Goal: Find specific page/section: Find specific page/section

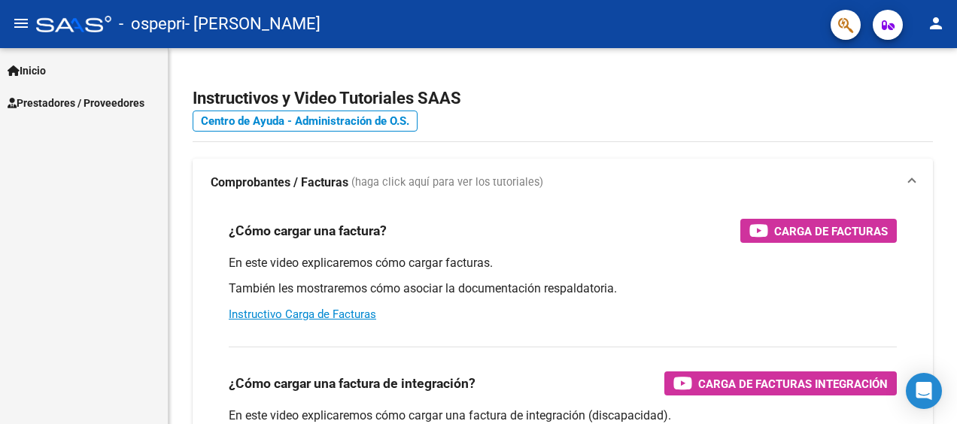
click at [41, 99] on span "Prestadores / Proveedores" at bounding box center [76, 103] width 137 height 17
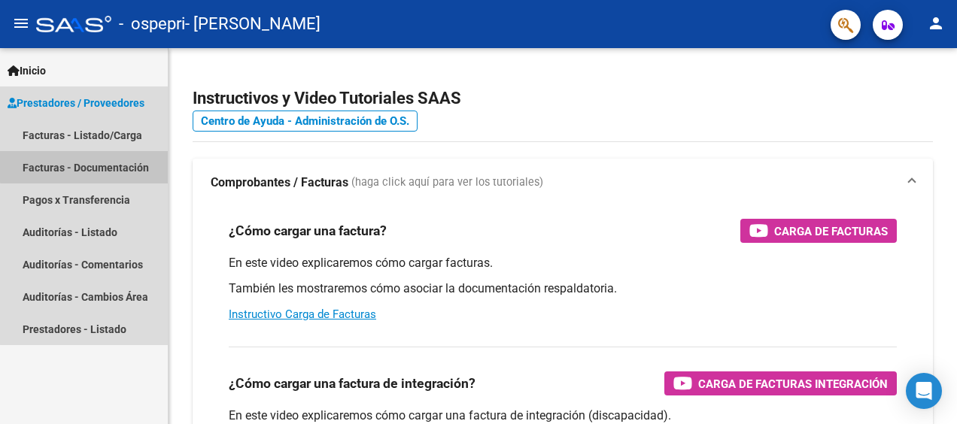
click at [95, 166] on link "Facturas - Documentación" at bounding box center [84, 167] width 168 height 32
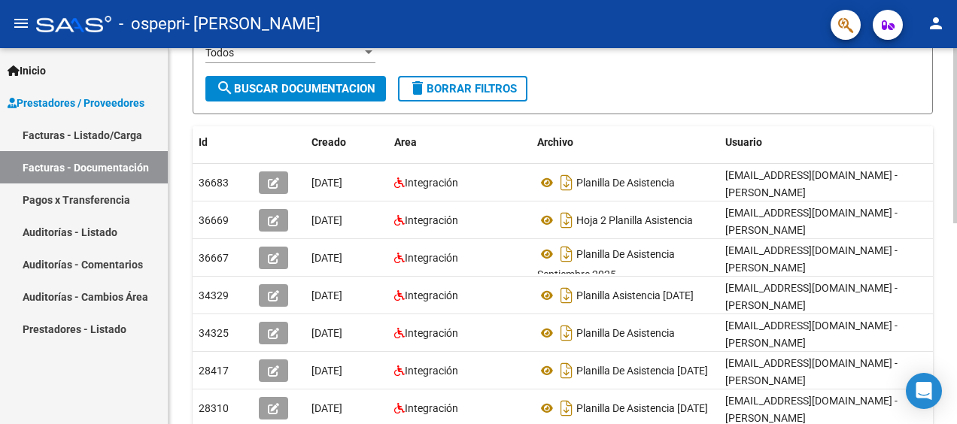
scroll to position [224, 0]
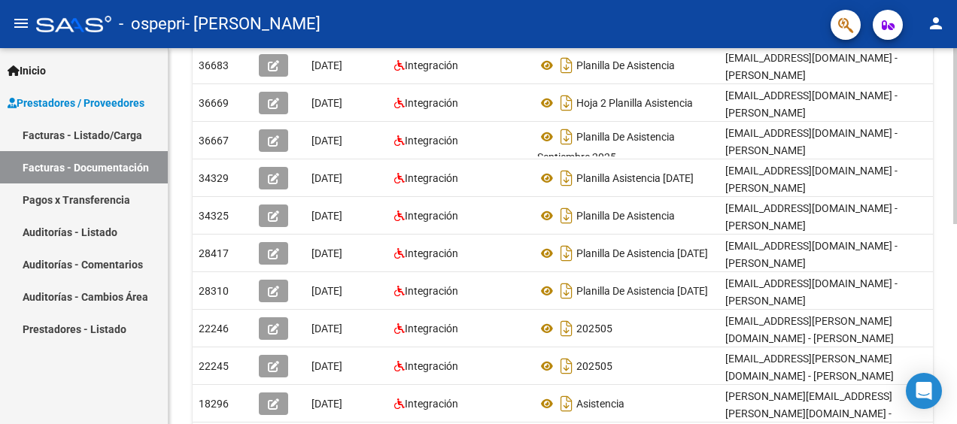
click at [957, 297] on html "menu - ospepri - [PERSON_NAME] person Inicio Instructivos Contacto OS Prestador…" at bounding box center [478, 212] width 957 height 424
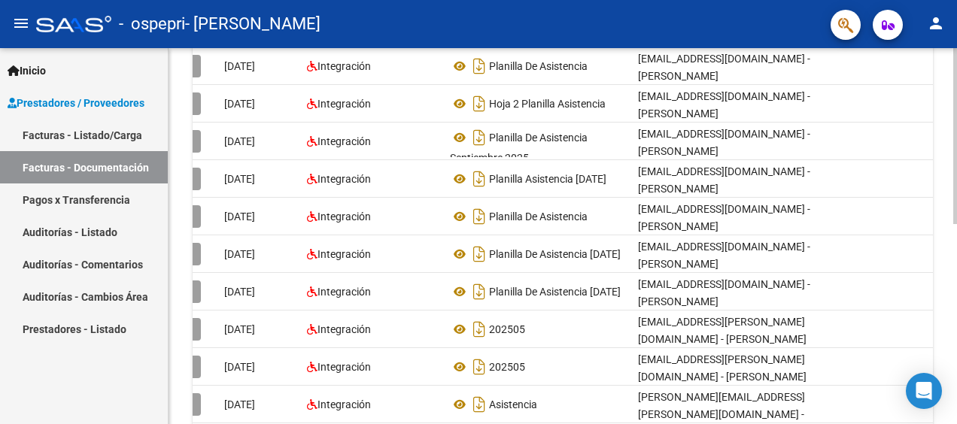
scroll to position [0, 0]
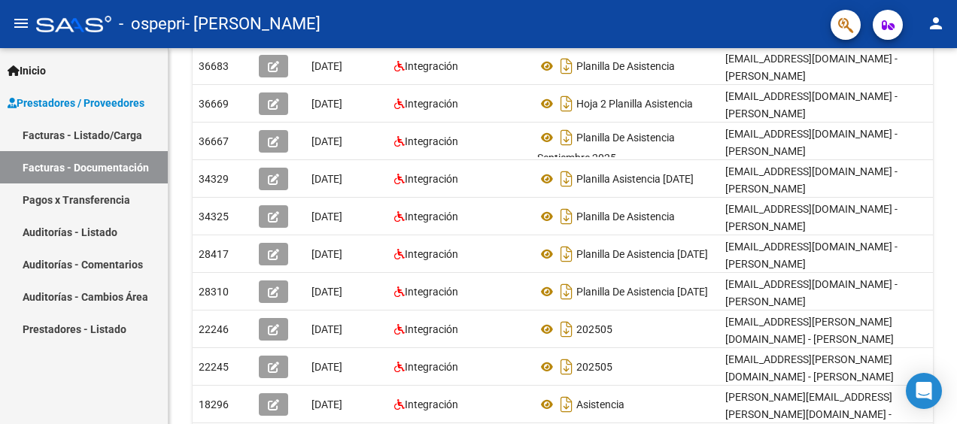
click at [105, 202] on link "Pagos x Transferencia" at bounding box center [84, 200] width 168 height 32
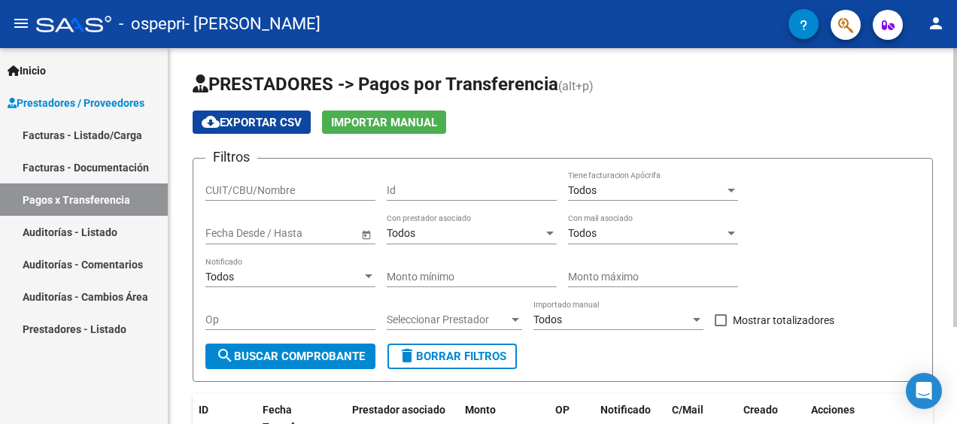
click at [957, 19] on html "menu - ospepri - [PERSON_NAME] person Inicio Instructivos Contacto OS Prestador…" at bounding box center [478, 212] width 957 height 424
click at [299, 355] on span "search Buscar Comprobante" at bounding box center [290, 357] width 149 height 14
click at [372, 231] on span "Open calendar" at bounding box center [366, 234] width 36 height 36
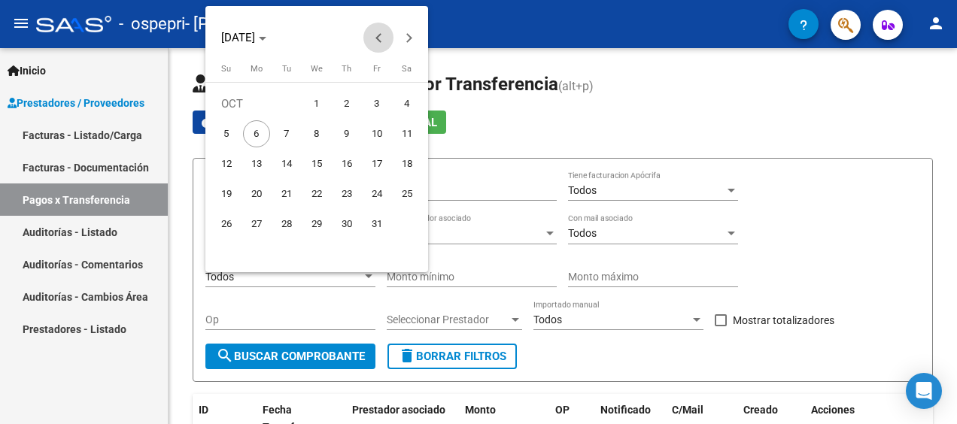
click at [378, 34] on button "Previous month" at bounding box center [379, 38] width 30 height 30
click at [375, 110] on span "1" at bounding box center [377, 103] width 27 height 27
type input "[DATE]"
click at [342, 363] on div at bounding box center [478, 212] width 957 height 424
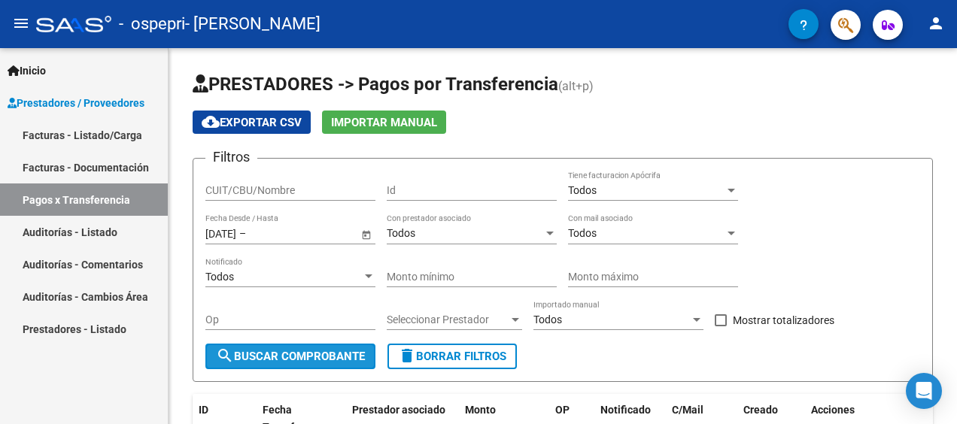
click at [342, 363] on span "search Buscar Comprobante" at bounding box center [290, 357] width 149 height 14
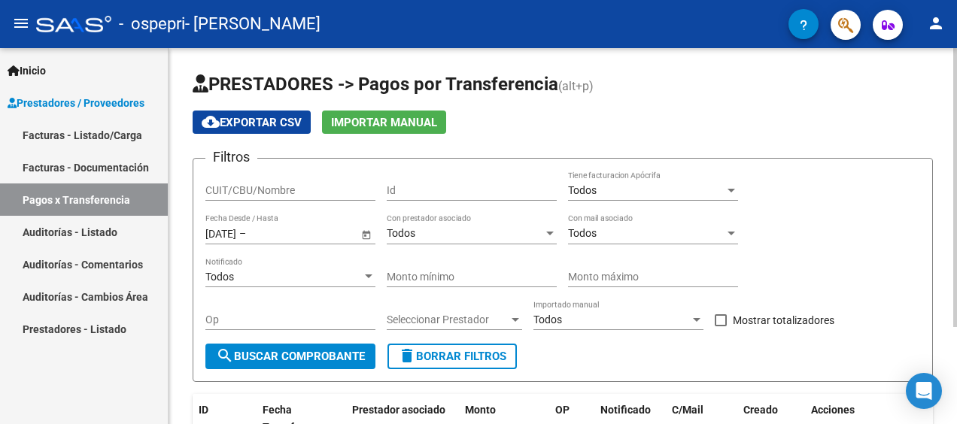
click at [957, 120] on html "menu - ospepri - [PERSON_NAME] person Inicio Instructivos Contacto OS Prestador…" at bounding box center [478, 212] width 957 height 424
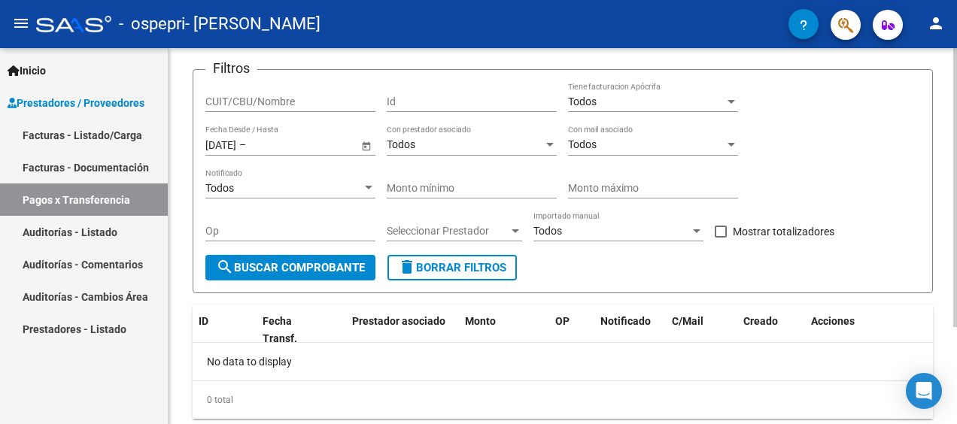
scroll to position [130, 0]
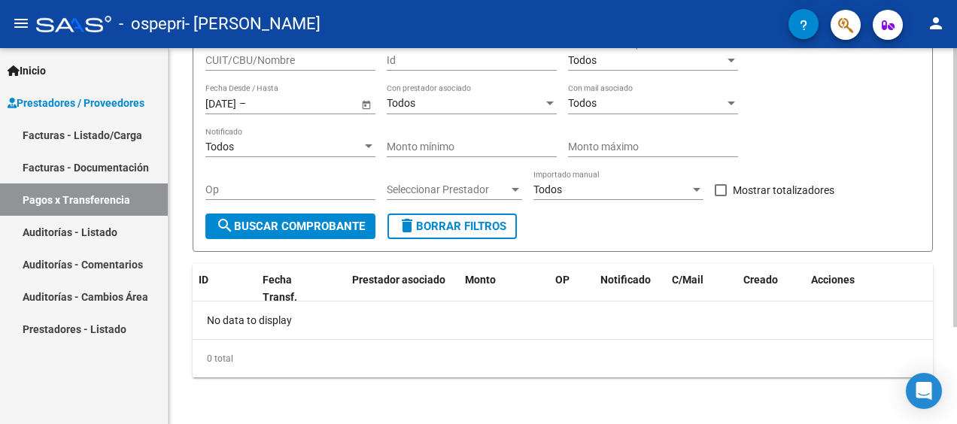
click at [957, 230] on html "menu - ospepri - [PERSON_NAME] person Inicio Instructivos Contacto OS Prestador…" at bounding box center [478, 212] width 957 height 424
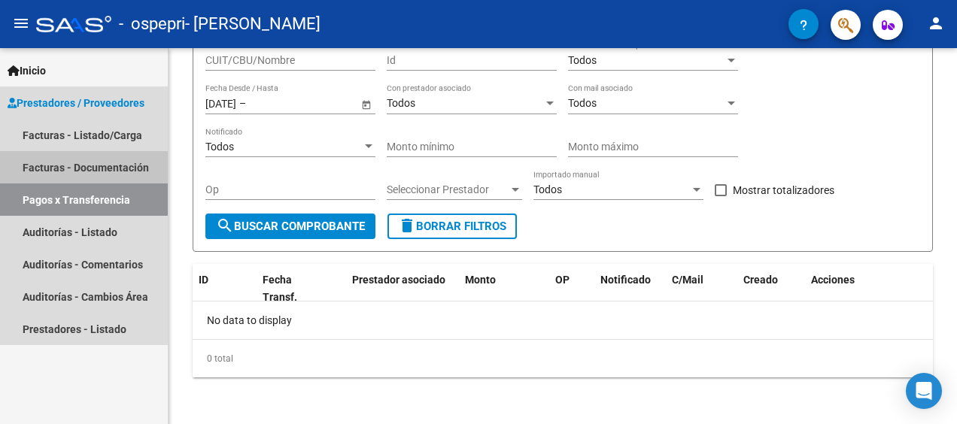
click at [117, 173] on link "Facturas - Documentación" at bounding box center [84, 167] width 168 height 32
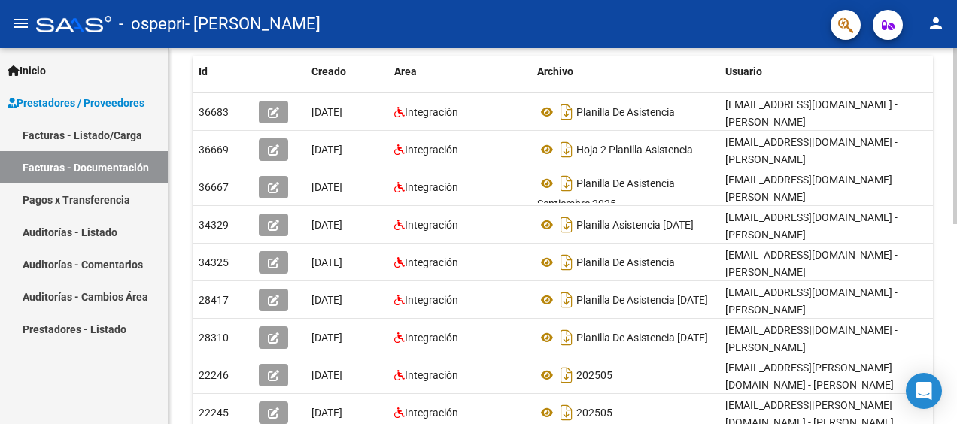
scroll to position [297, 0]
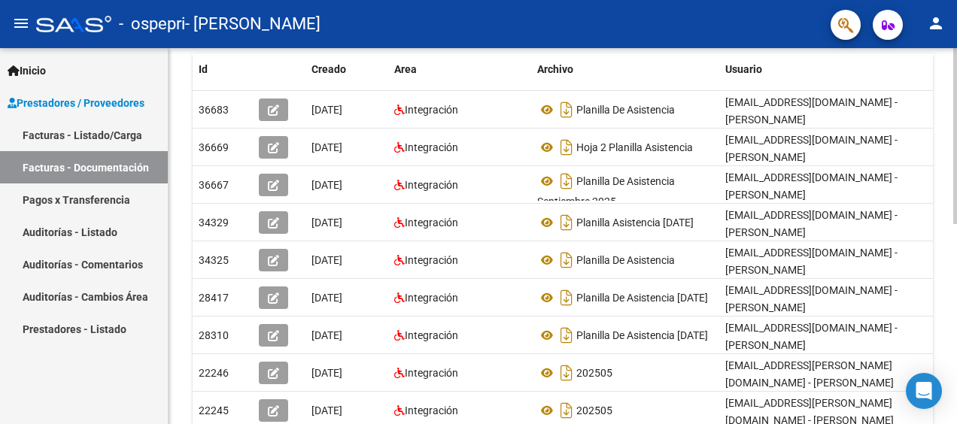
click at [952, 263] on div "PRESTADORES -> Comprobantes - Documentación Respaldatoria cloud_download Export…" at bounding box center [565, 155] width 793 height 807
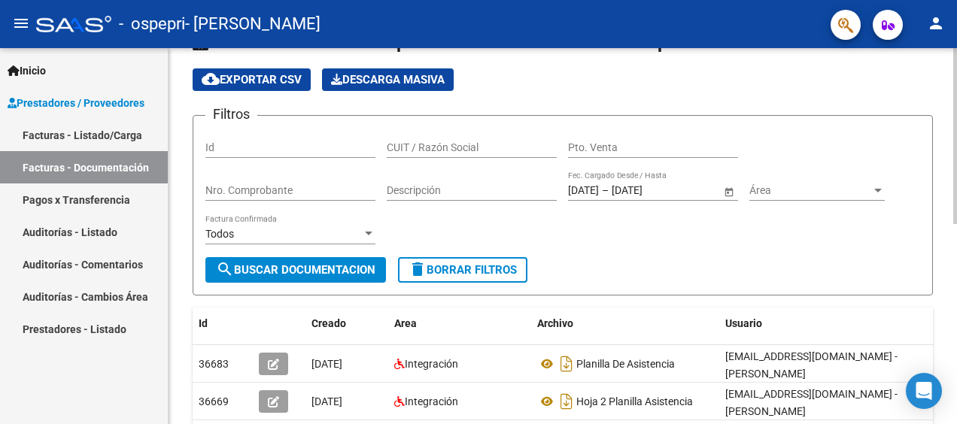
scroll to position [0, 0]
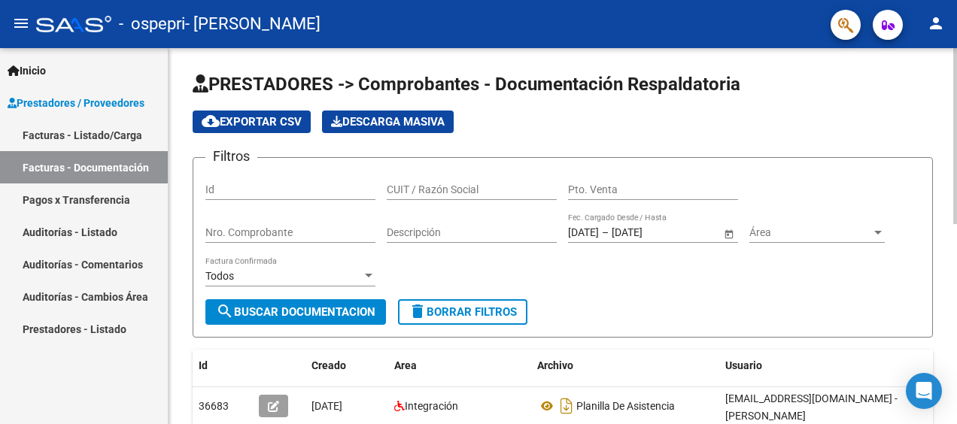
click at [956, 123] on div at bounding box center [956, 136] width 4 height 176
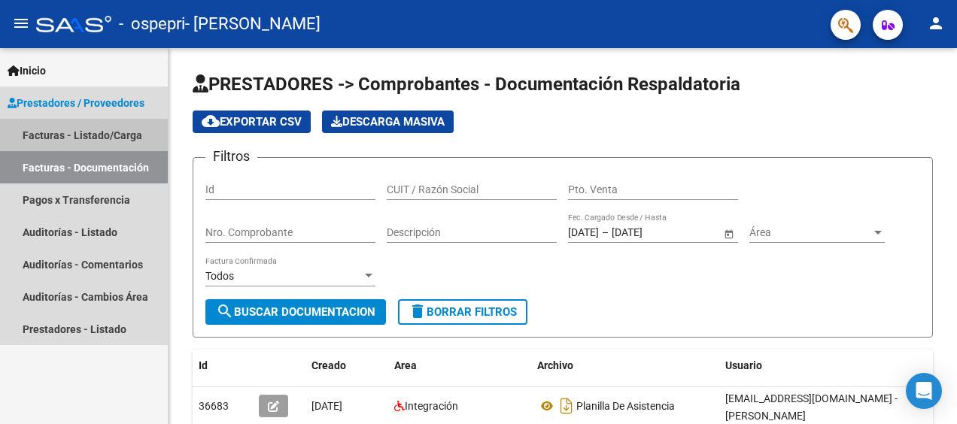
click at [73, 139] on link "Facturas - Listado/Carga" at bounding box center [84, 135] width 168 height 32
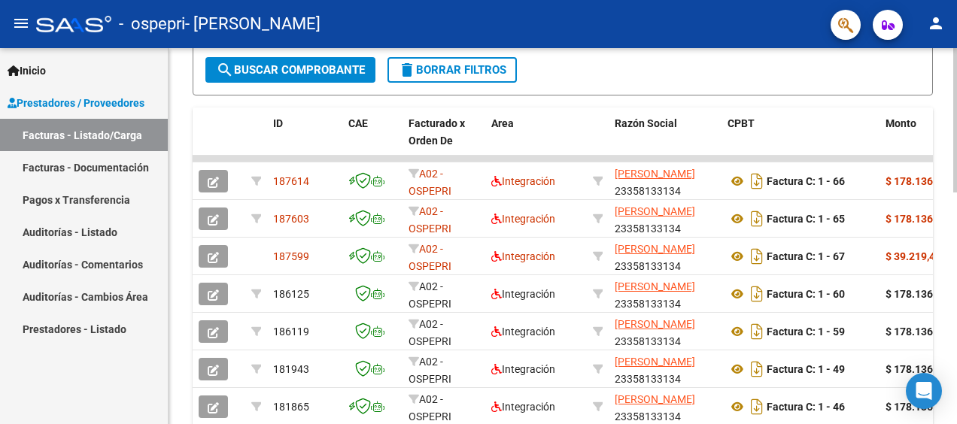
scroll to position [394, 0]
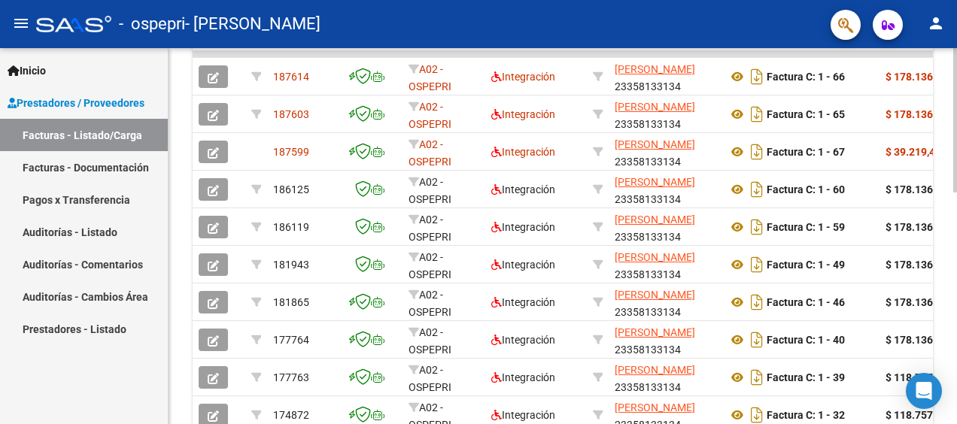
click at [957, 288] on html "menu - ospepri - [PERSON_NAME] person Inicio Instructivos Contacto OS Prestador…" at bounding box center [478, 212] width 957 height 424
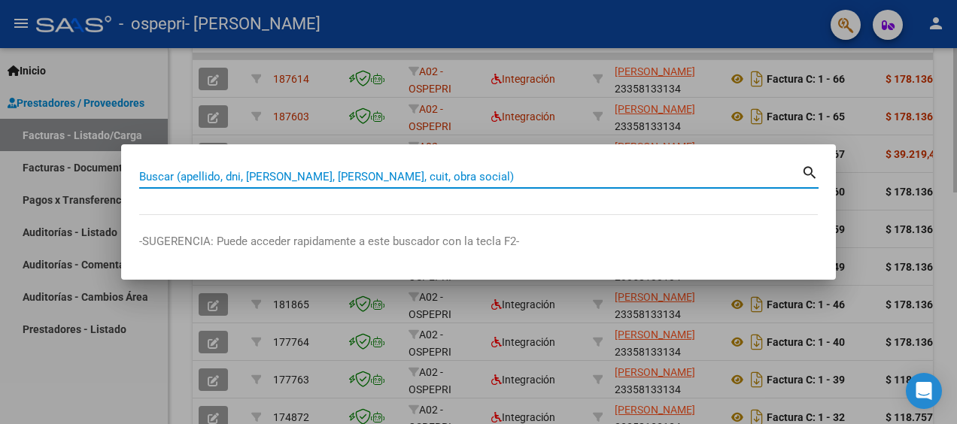
type input "a"
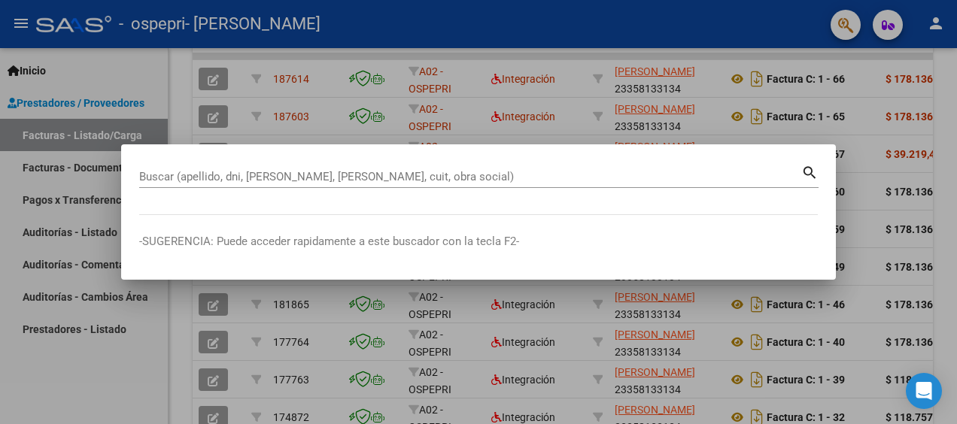
click at [433, 315] on div at bounding box center [478, 212] width 957 height 424
